Goal: Task Accomplishment & Management: Manage account settings

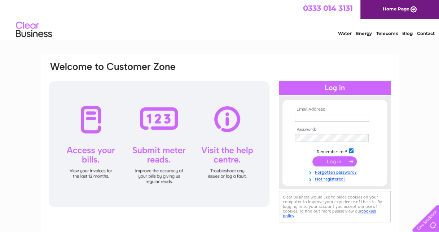
type input "guoda.bauzyte@aberlour.org.uk"
click at [321, 159] on input "submit" at bounding box center [334, 162] width 44 height 10
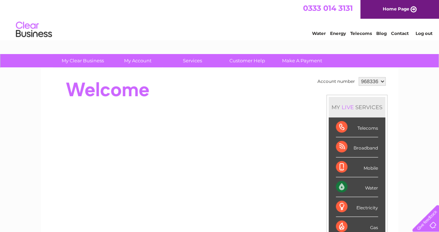
scroll to position [108, 0]
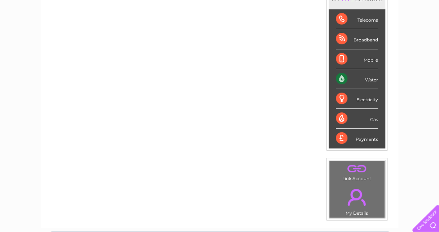
click at [366, 78] on div "Water" at bounding box center [357, 79] width 42 height 20
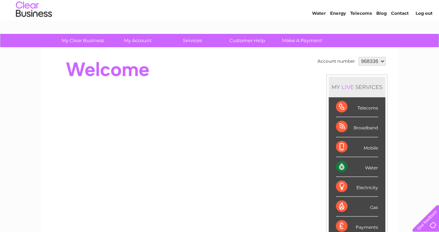
scroll to position [0, 0]
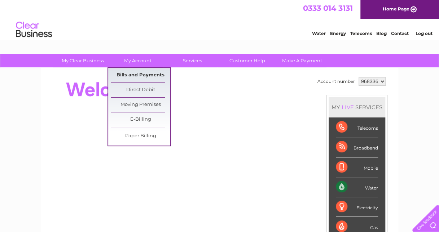
click at [140, 77] on link "Bills and Payments" at bounding box center [141, 75] width 60 height 14
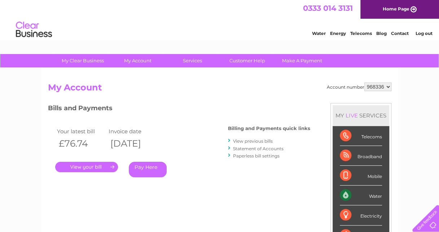
click at [96, 164] on link "." at bounding box center [86, 167] width 63 height 10
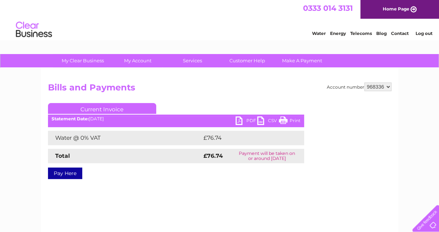
click at [247, 120] on link "PDF" at bounding box center [247, 122] width 22 height 10
